Goal: Task Accomplishment & Management: Use online tool/utility

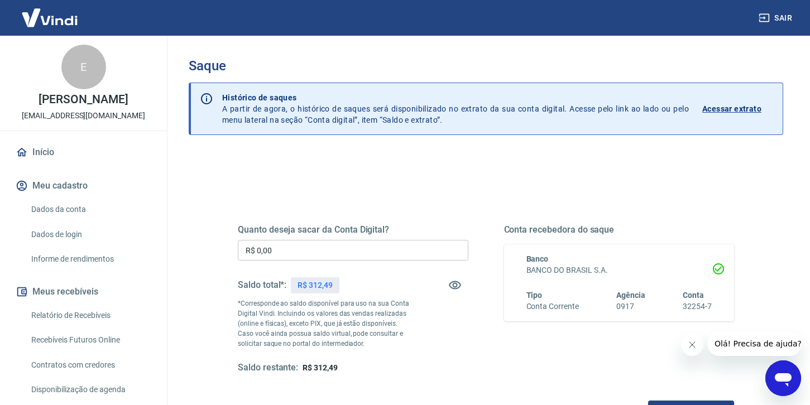
click at [303, 254] on input "R$ 0,00" at bounding box center [353, 250] width 231 height 21
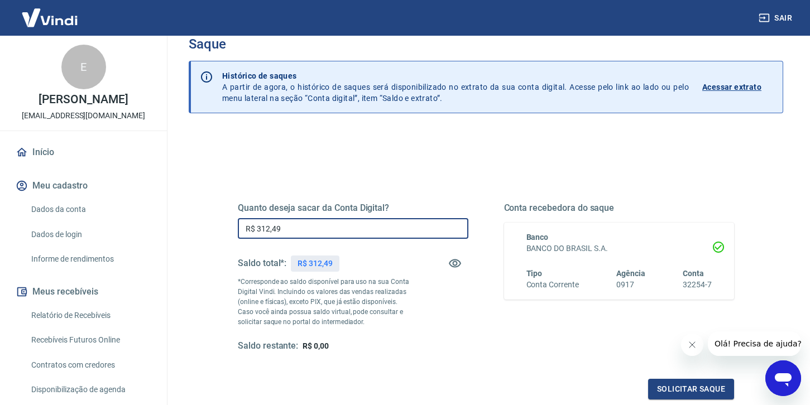
scroll to position [146, 0]
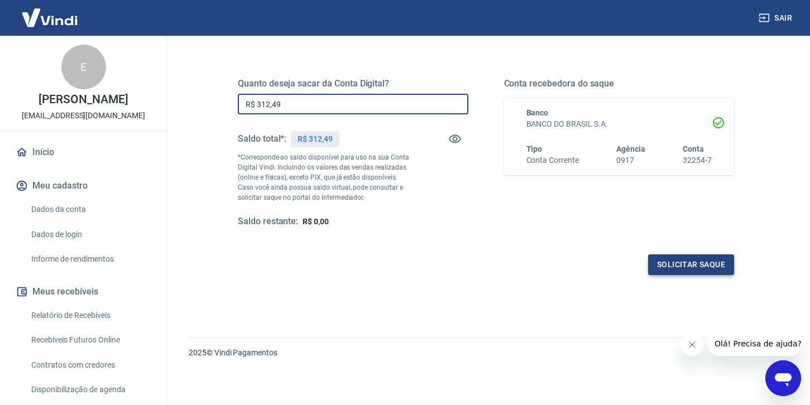
type input "R$ 312,49"
click at [700, 261] on button "Solicitar saque" at bounding box center [691, 265] width 86 height 21
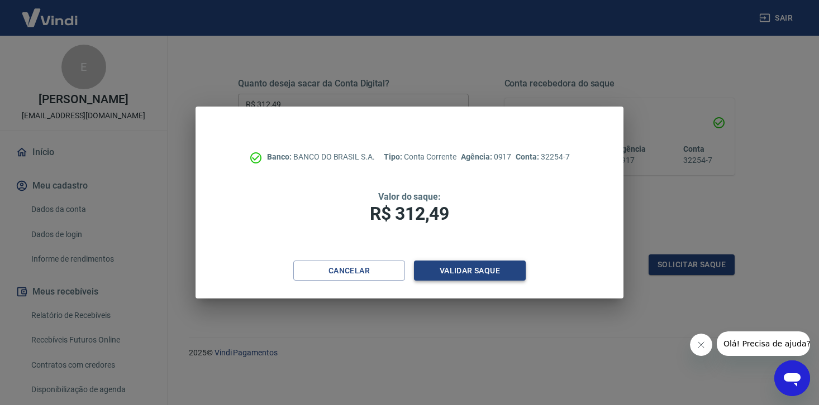
click at [475, 269] on button "Validar saque" at bounding box center [470, 271] width 112 height 21
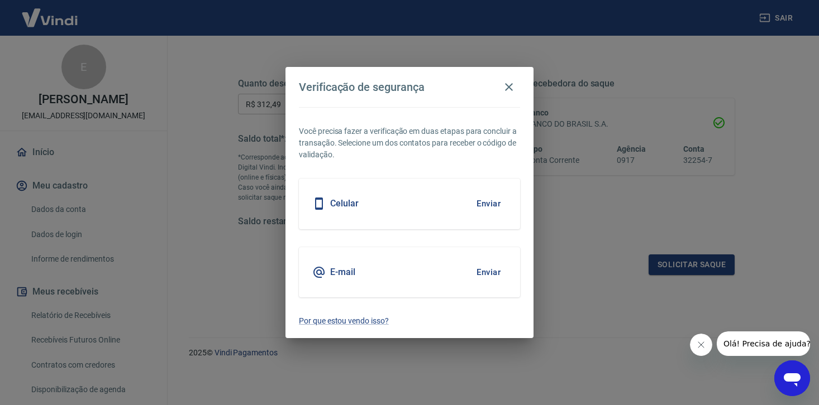
click at [495, 205] on button "Enviar" at bounding box center [488, 203] width 36 height 23
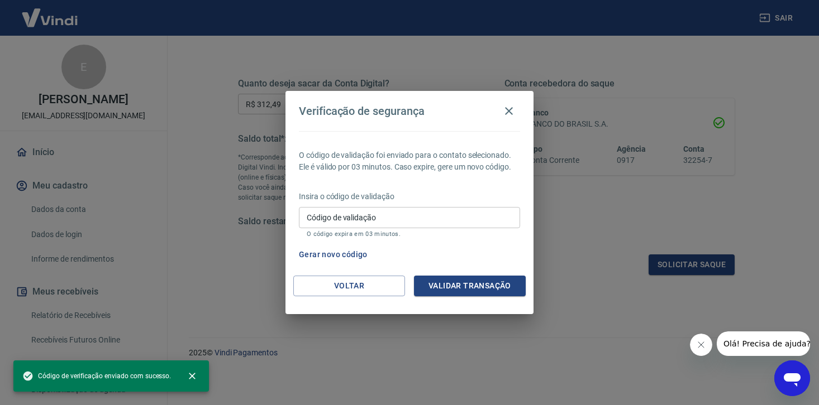
click at [359, 207] on div "Código de validação Código de validação O código expira em 03 minutos." at bounding box center [409, 222] width 221 height 30
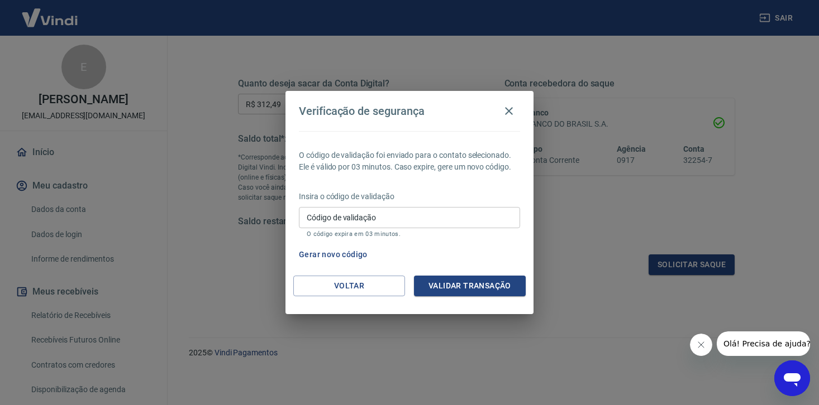
click at [489, 259] on div "Gerar novo código" at bounding box center [407, 255] width 226 height 21
click at [347, 254] on button "Gerar novo código" at bounding box center [333, 255] width 78 height 21
click at [357, 289] on button "Voltar" at bounding box center [349, 286] width 112 height 21
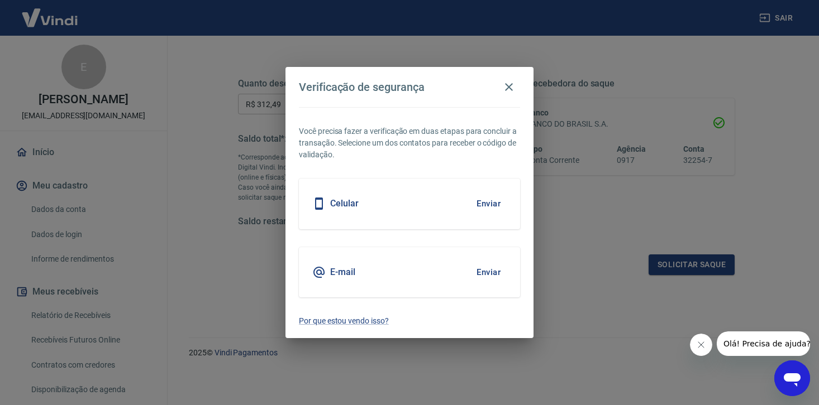
click at [486, 203] on button "Enviar" at bounding box center [488, 203] width 36 height 23
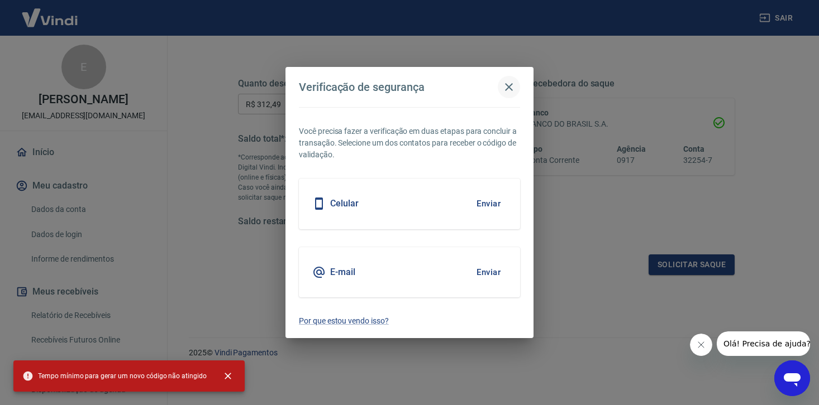
click at [510, 86] on icon "button" at bounding box center [508, 86] width 13 height 13
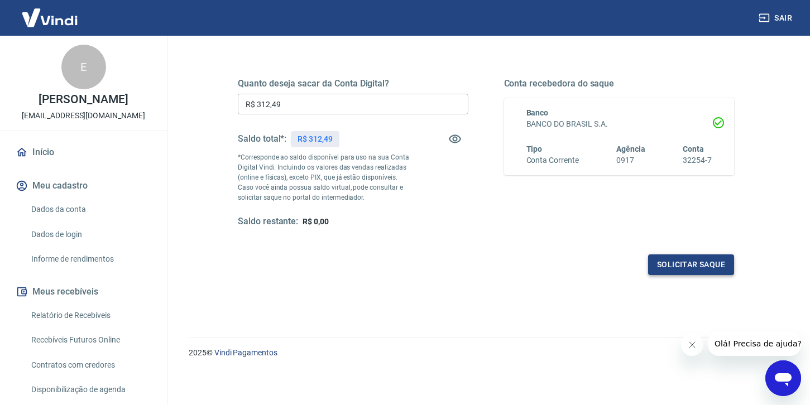
click at [687, 266] on button "Solicitar saque" at bounding box center [691, 265] width 86 height 21
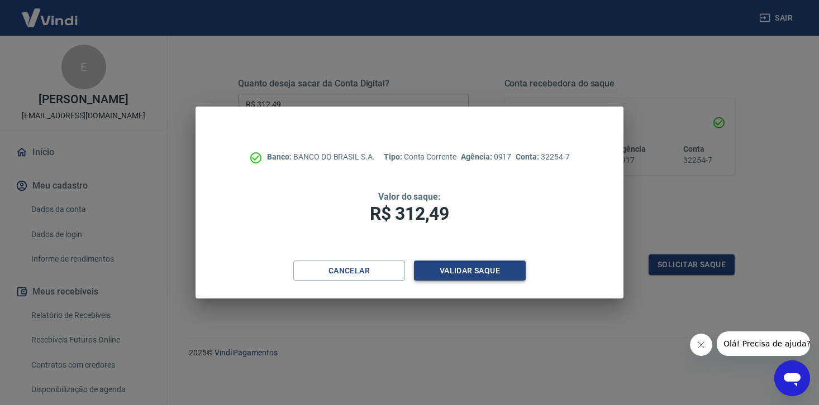
click at [461, 270] on button "Validar saque" at bounding box center [470, 271] width 112 height 21
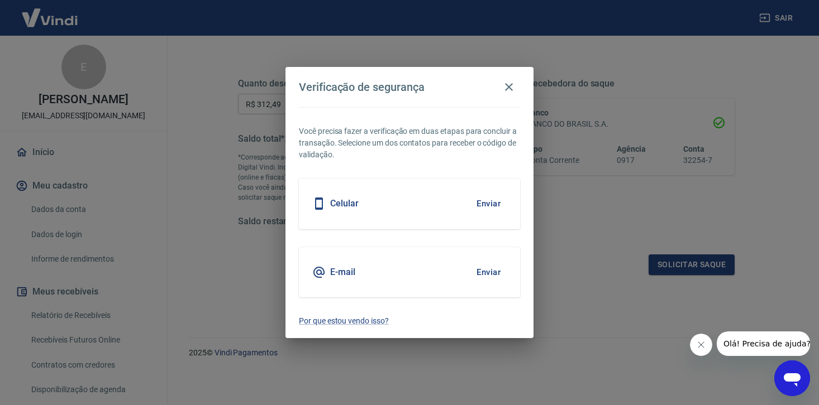
click at [495, 205] on button "Enviar" at bounding box center [488, 203] width 36 height 23
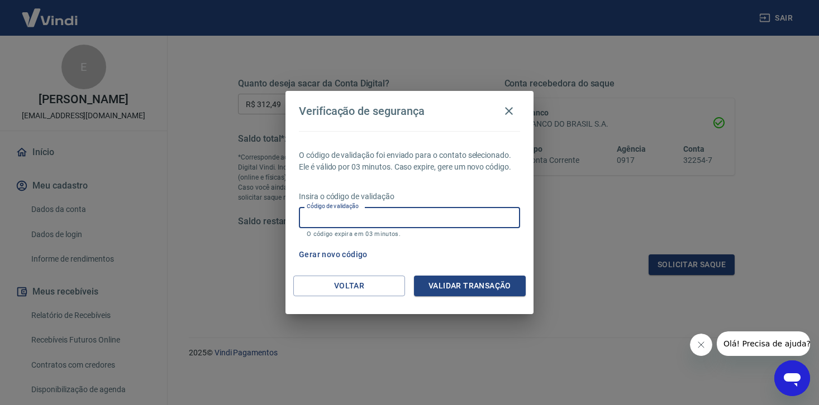
click at [355, 218] on input "Código de validação" at bounding box center [409, 217] width 221 height 21
click at [479, 254] on div "Gerar novo código" at bounding box center [407, 255] width 226 height 21
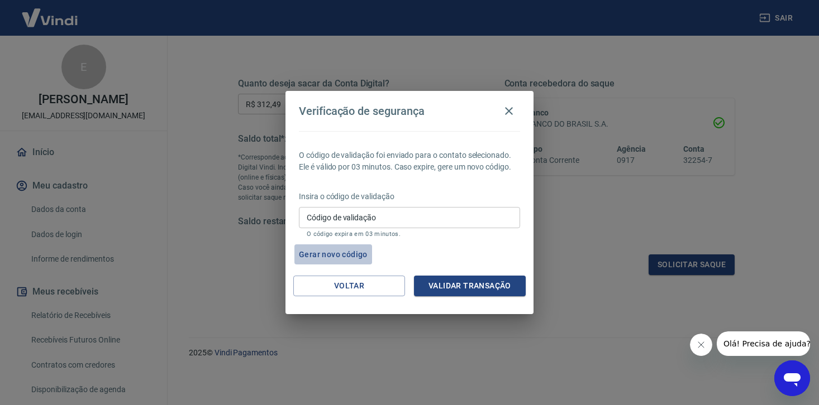
click at [346, 255] on button "Gerar novo código" at bounding box center [333, 255] width 78 height 21
click at [515, 111] on button "button" at bounding box center [509, 111] width 22 height 22
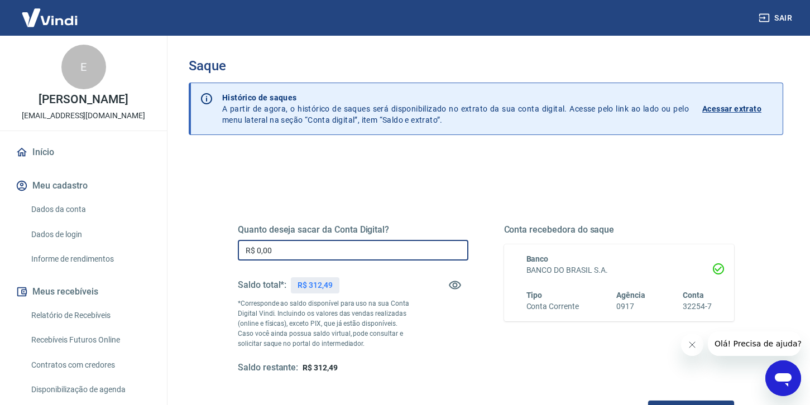
click at [300, 246] on input "R$ 0,00" at bounding box center [353, 250] width 231 height 21
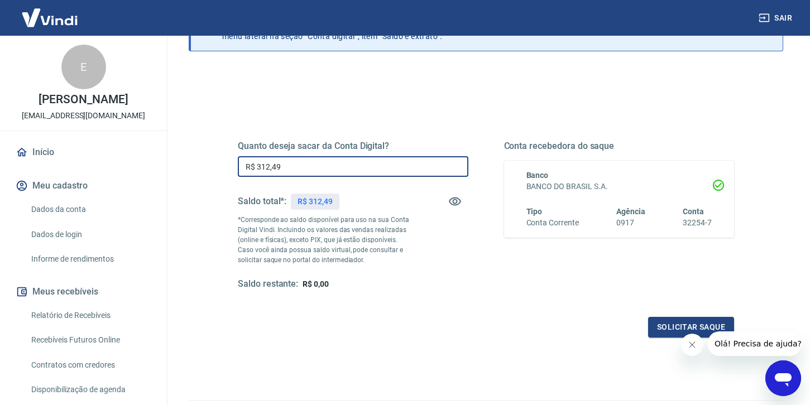
scroll to position [103, 0]
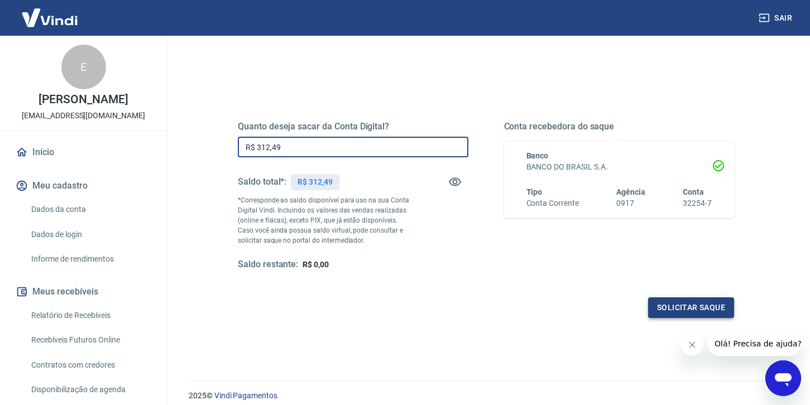
type input "R$ 312,49"
click at [670, 303] on button "Solicitar saque" at bounding box center [691, 308] width 86 height 21
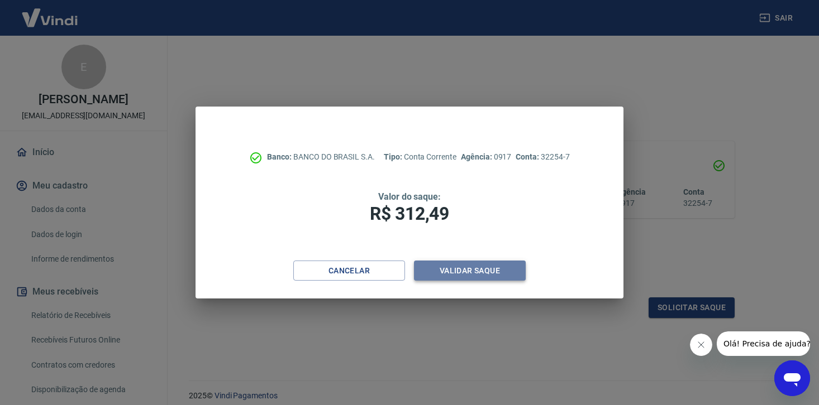
click at [466, 274] on button "Validar saque" at bounding box center [470, 271] width 112 height 21
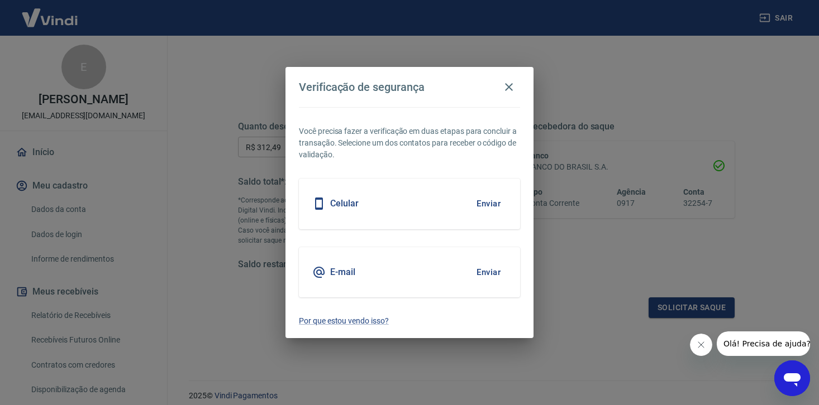
click at [495, 202] on button "Enviar" at bounding box center [488, 203] width 36 height 23
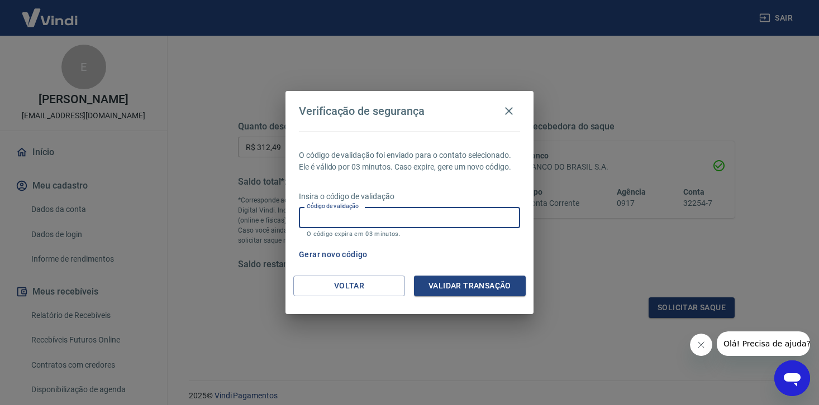
click at [386, 221] on input "Código de validação" at bounding box center [409, 217] width 221 height 21
click at [489, 252] on div "Gerar novo código" at bounding box center [407, 255] width 226 height 21
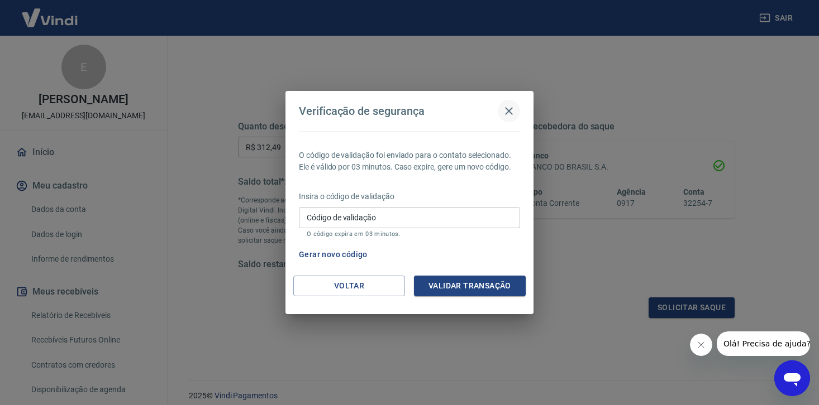
click at [507, 113] on icon "button" at bounding box center [509, 111] width 8 height 8
